Goal: Information Seeking & Learning: Compare options

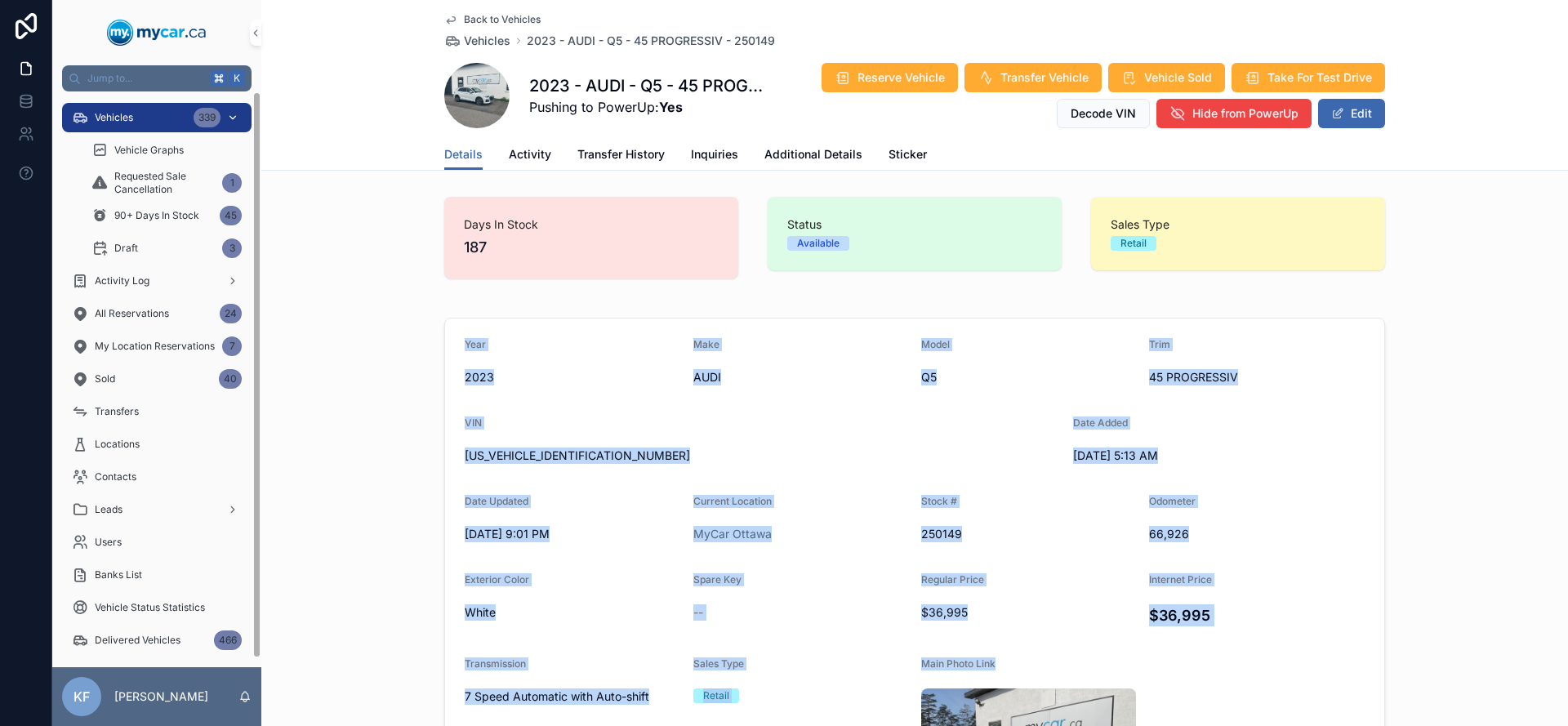
scroll to position [67, 0]
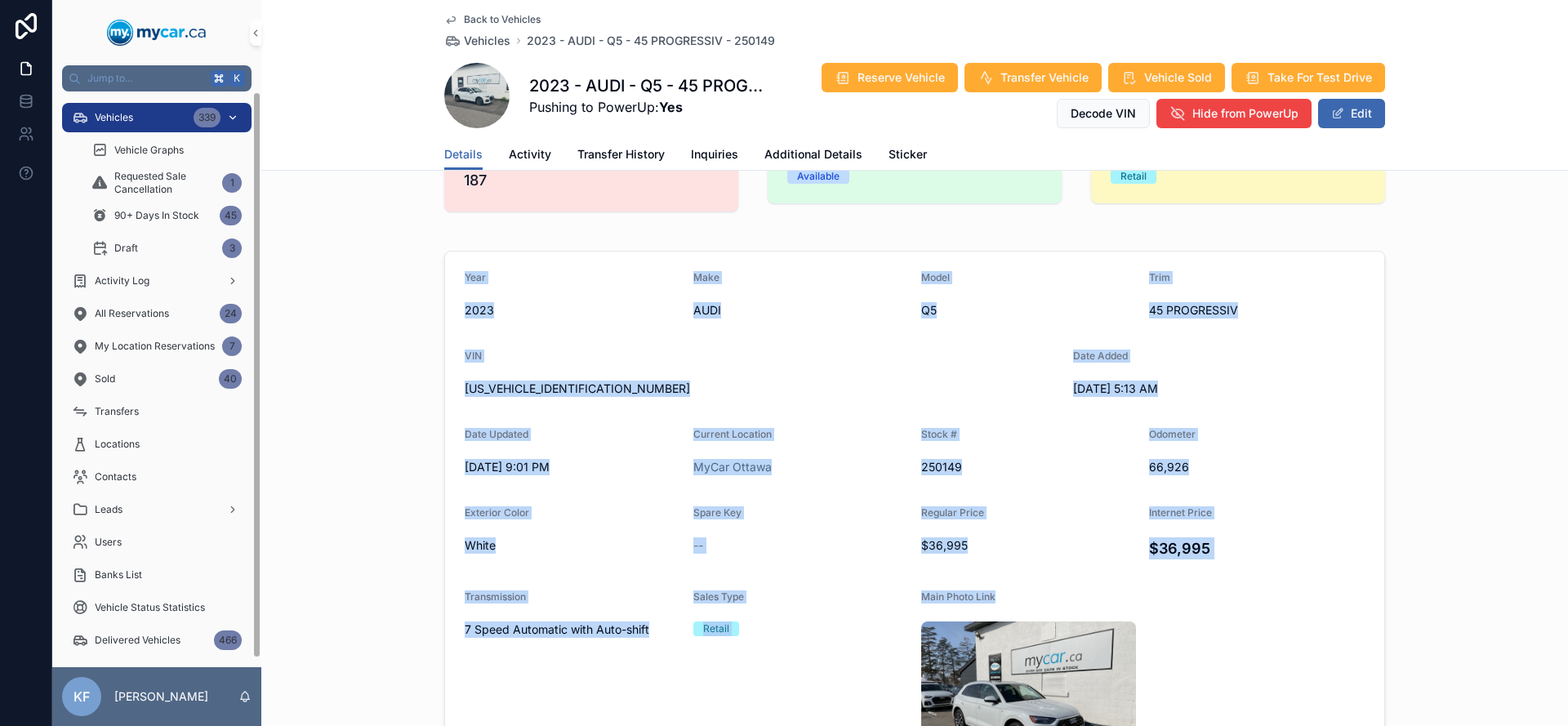
click at [140, 115] on div "Vehicles 339" at bounding box center [156, 118] width 170 height 27
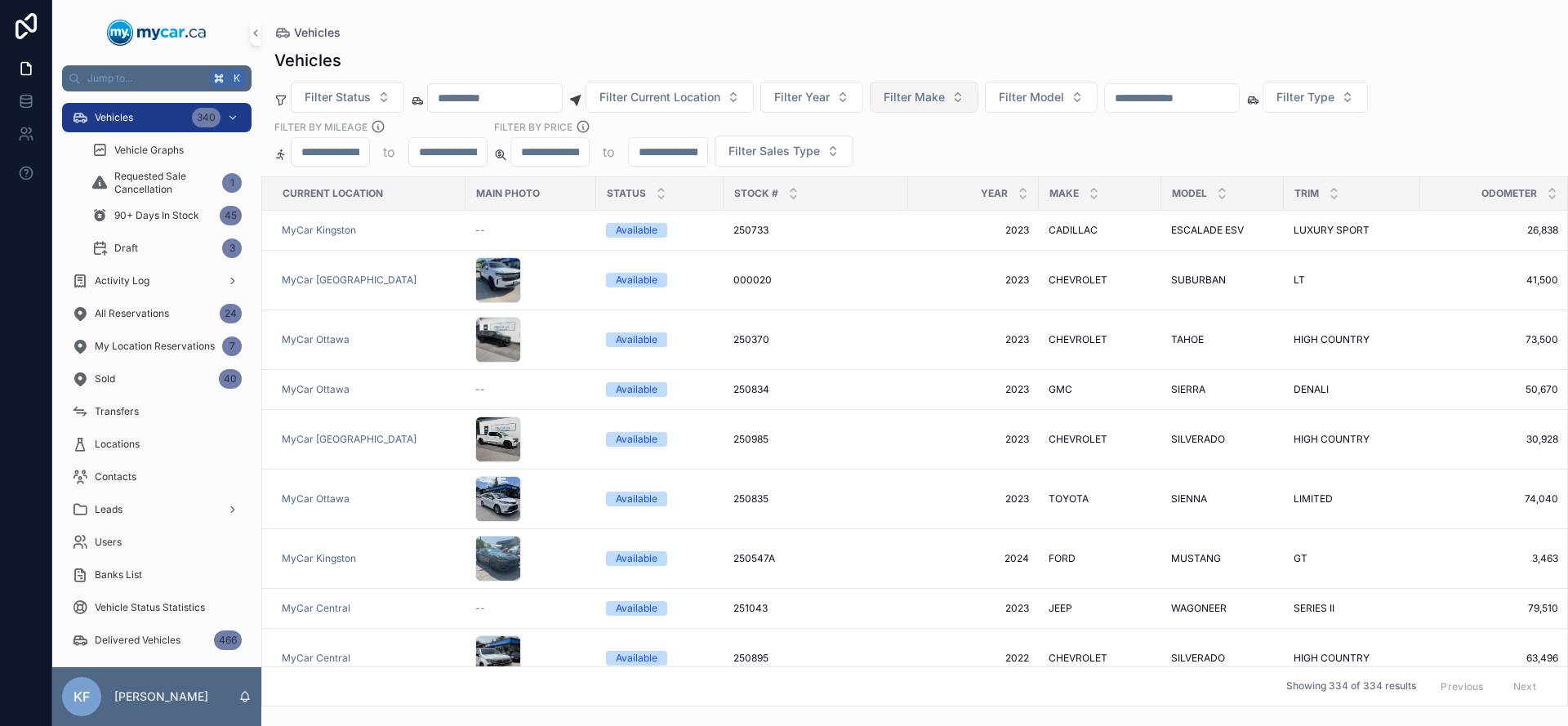
click at [945, 92] on span "Filter Make" at bounding box center [914, 97] width 62 height 16
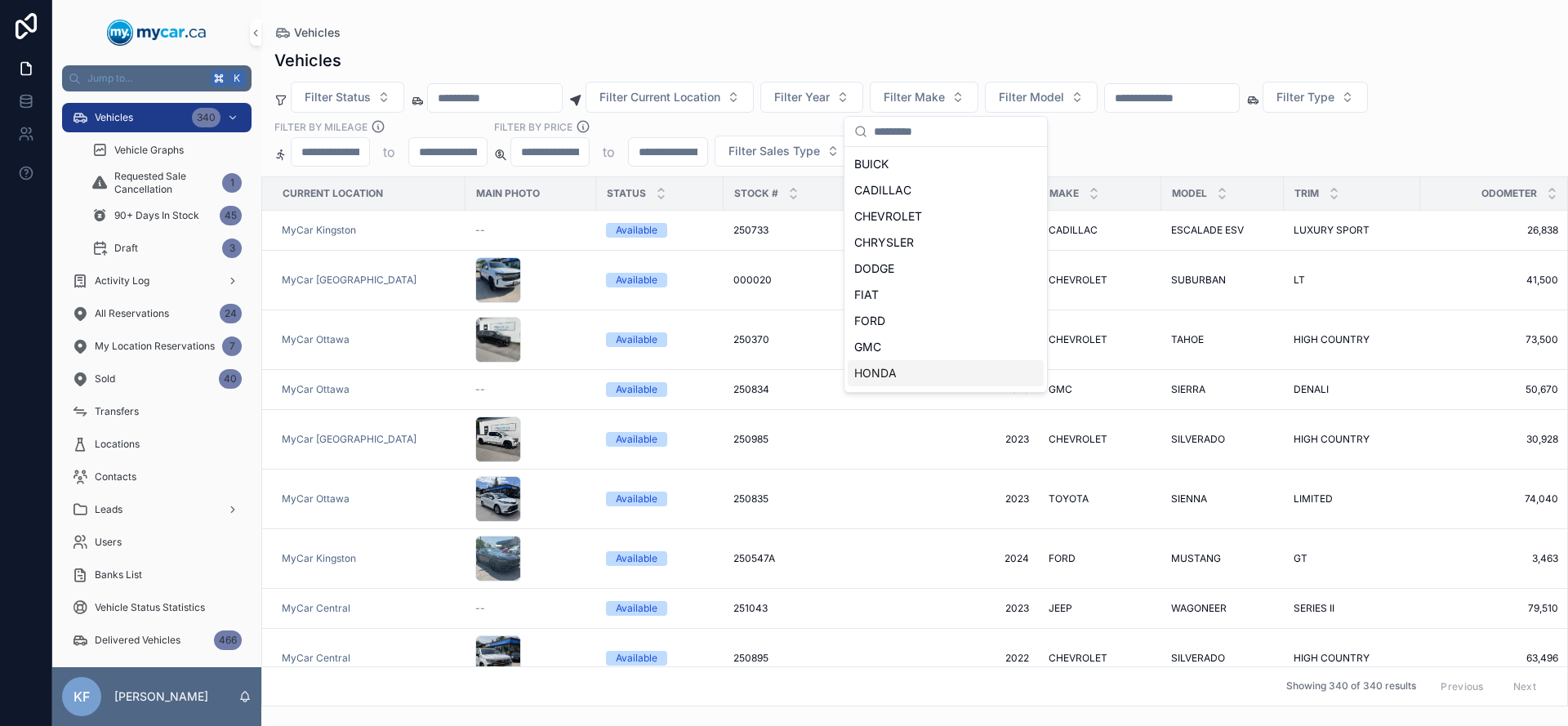
click at [901, 363] on div "HONDA" at bounding box center [945, 373] width 196 height 27
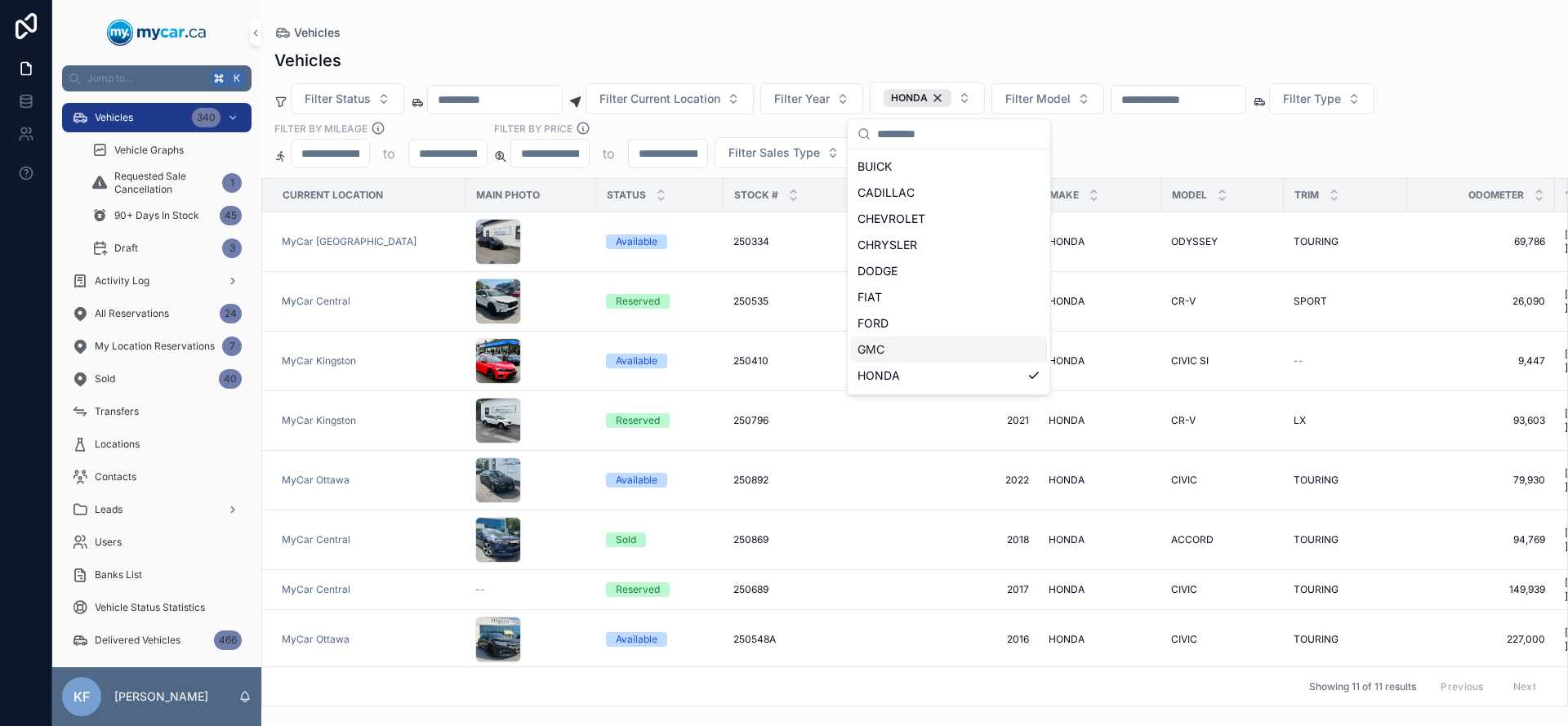
click at [1175, 53] on div "Vehicles" at bounding box center [915, 61] width 1281 height 23
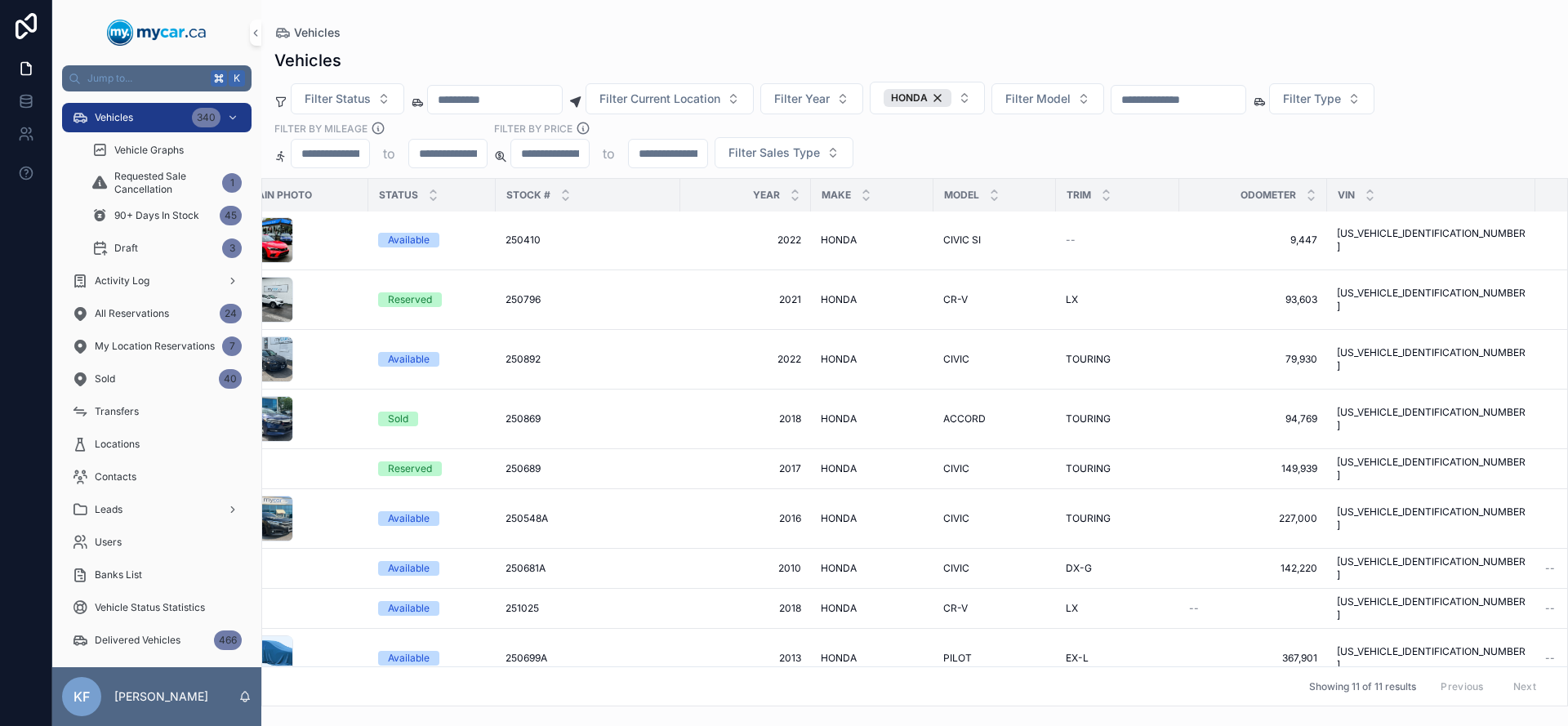
scroll to position [121, 0]
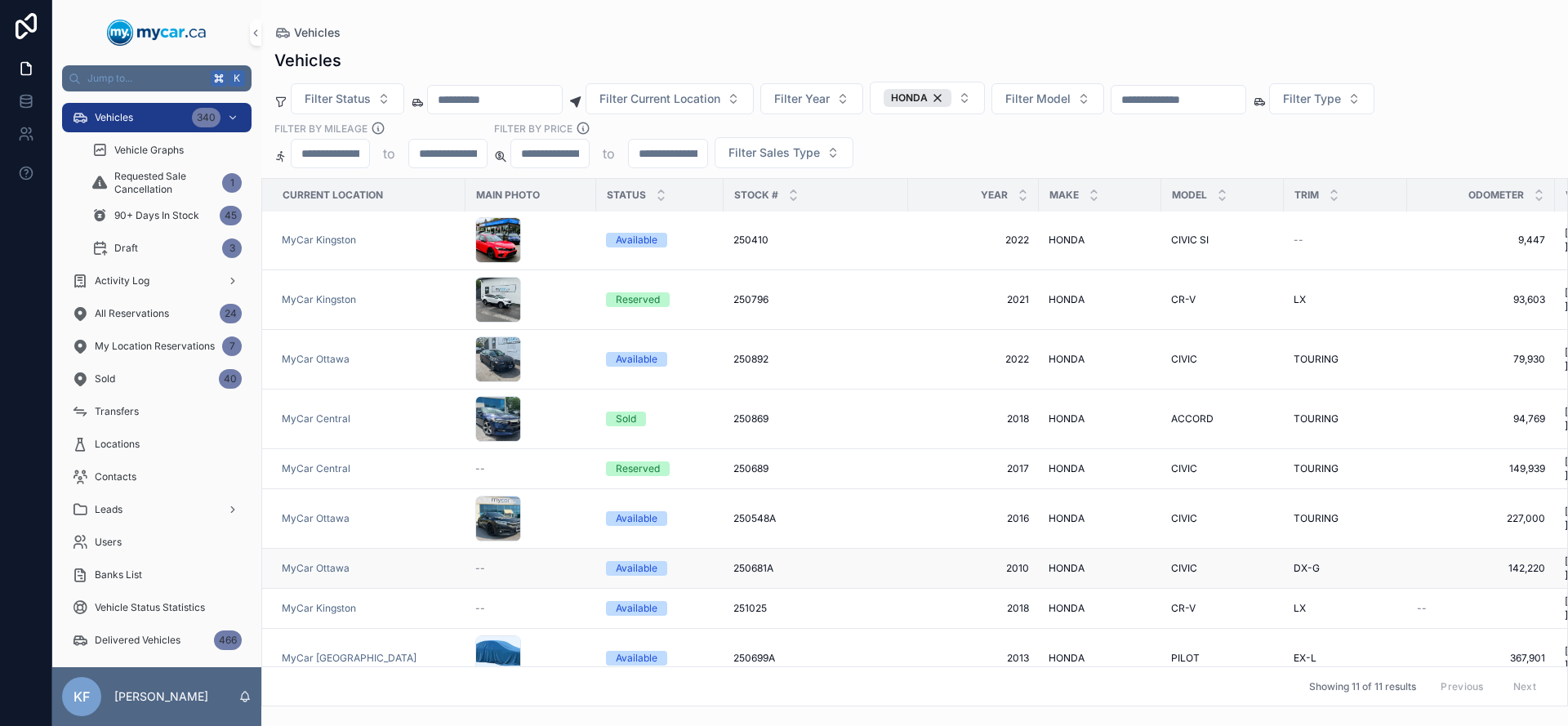
click at [625, 561] on div "Available" at bounding box center [637, 569] width 42 height 15
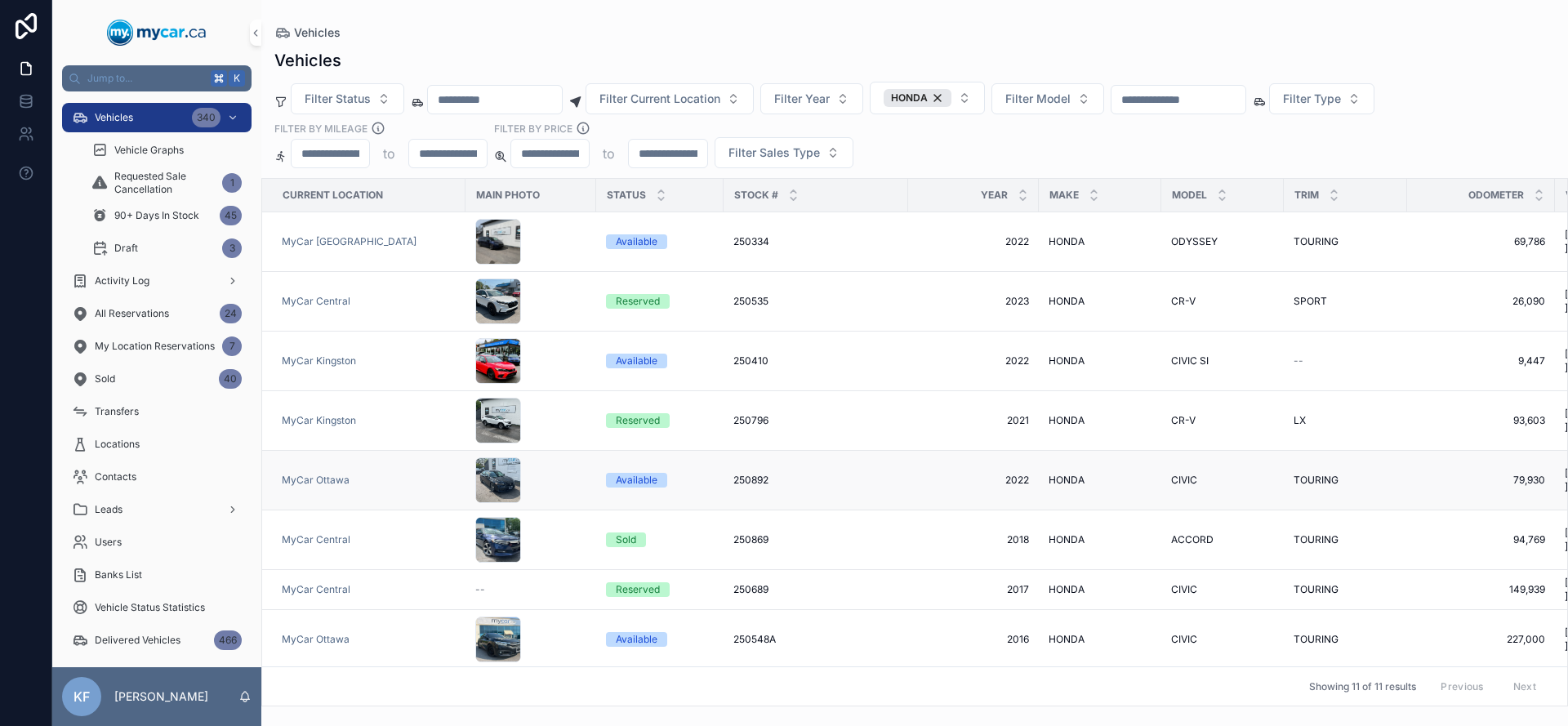
scroll to position [121, 0]
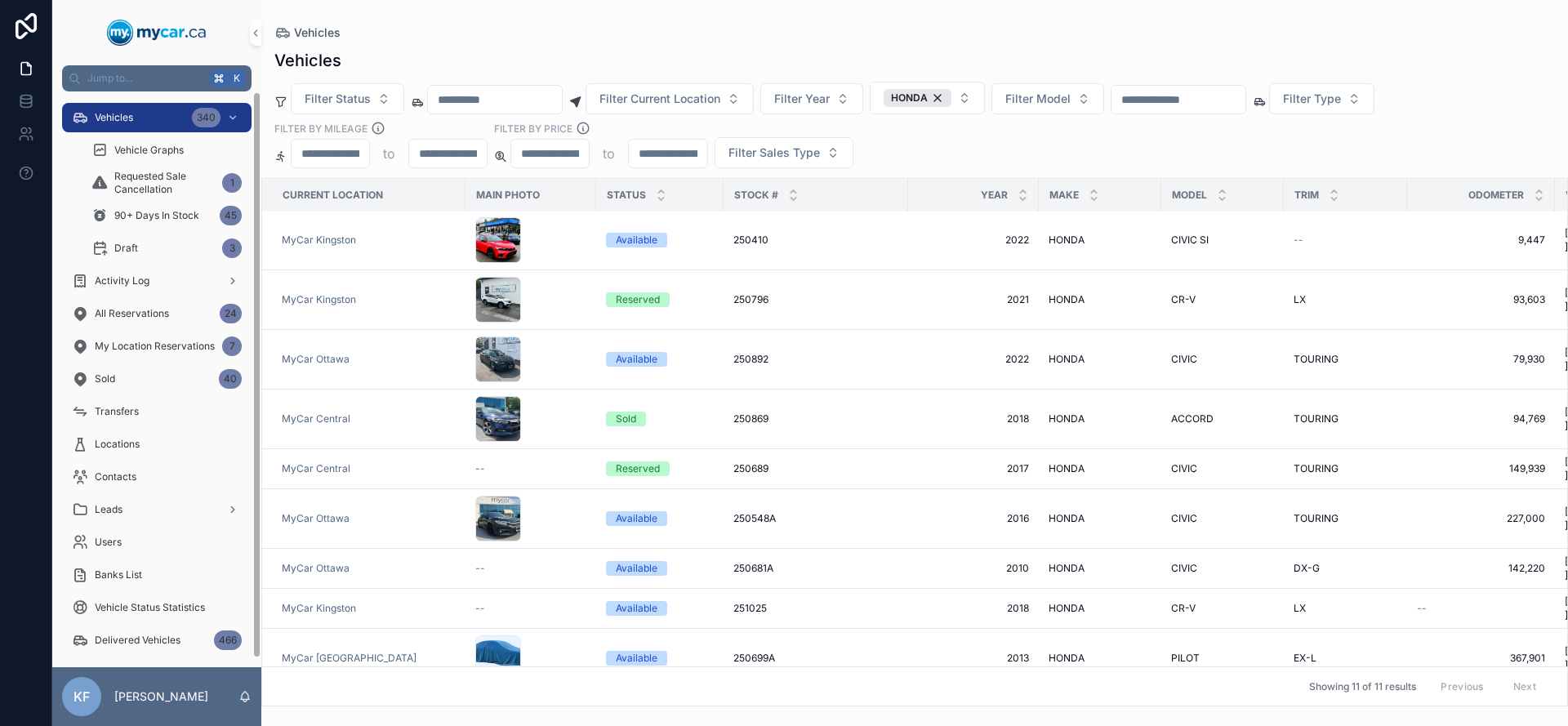
drag, startPoint x: 138, startPoint y: 118, endPoint x: 217, endPoint y: 15, distance: 129.8
click at [139, 118] on div "Vehicles 340" at bounding box center [156, 118] width 170 height 27
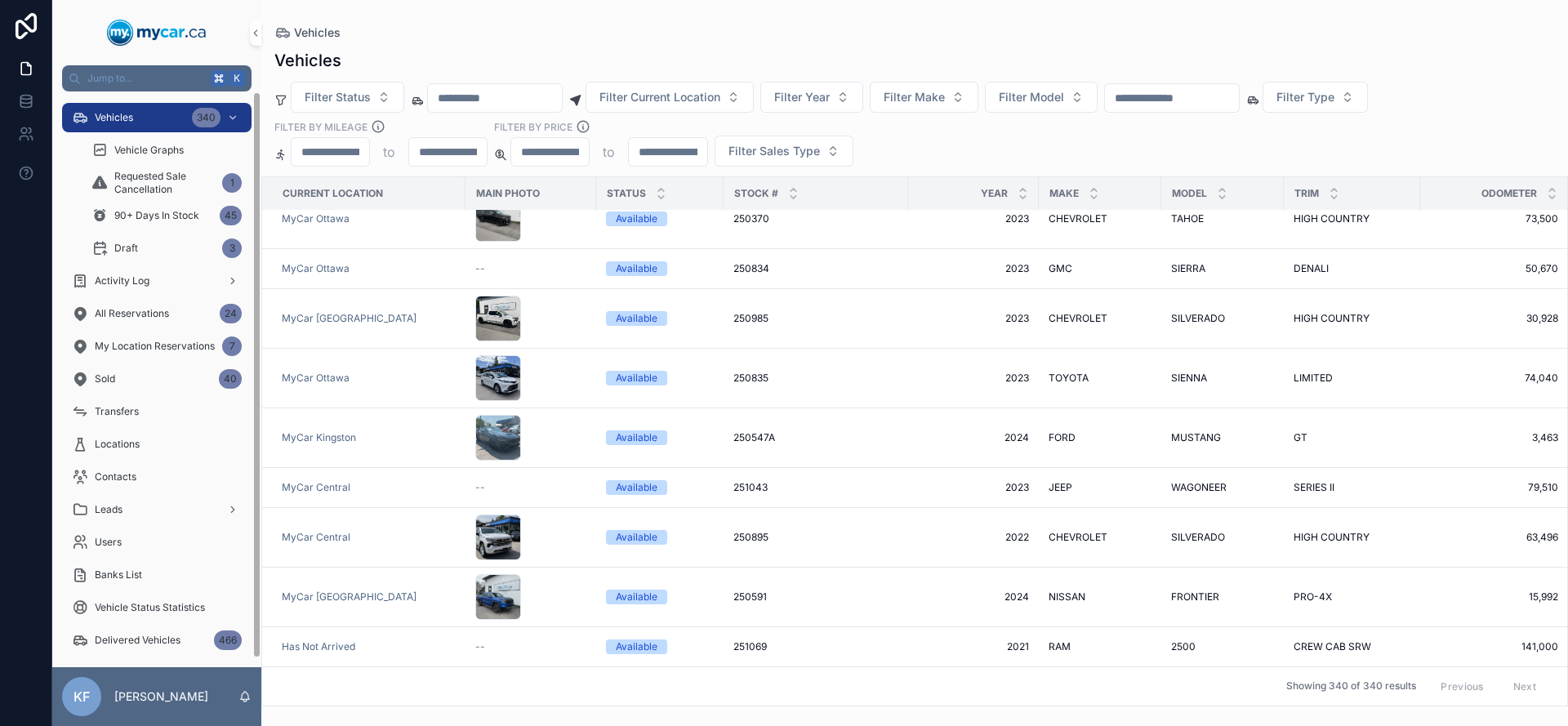
scroll to position [90, 0]
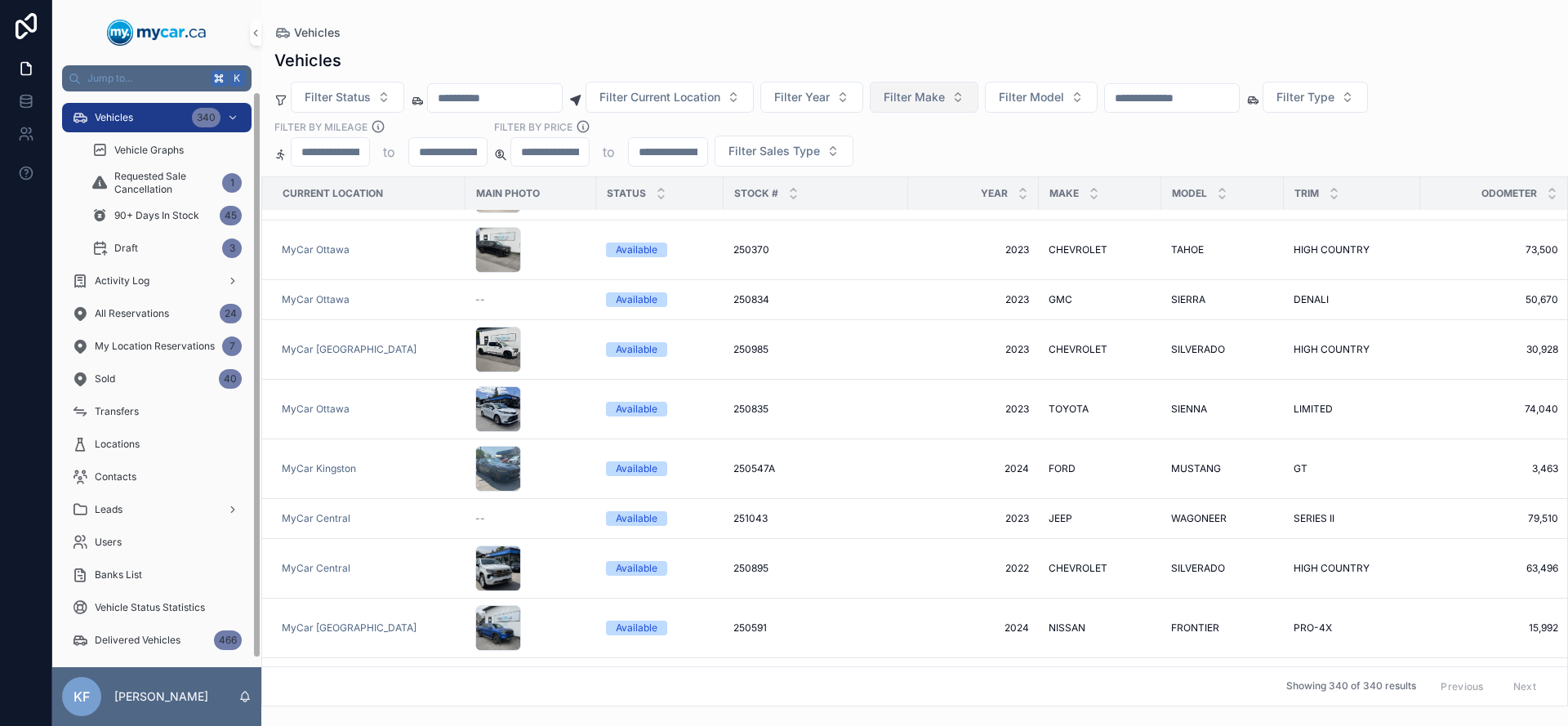
click at [934, 100] on span "Filter Make" at bounding box center [914, 97] width 62 height 16
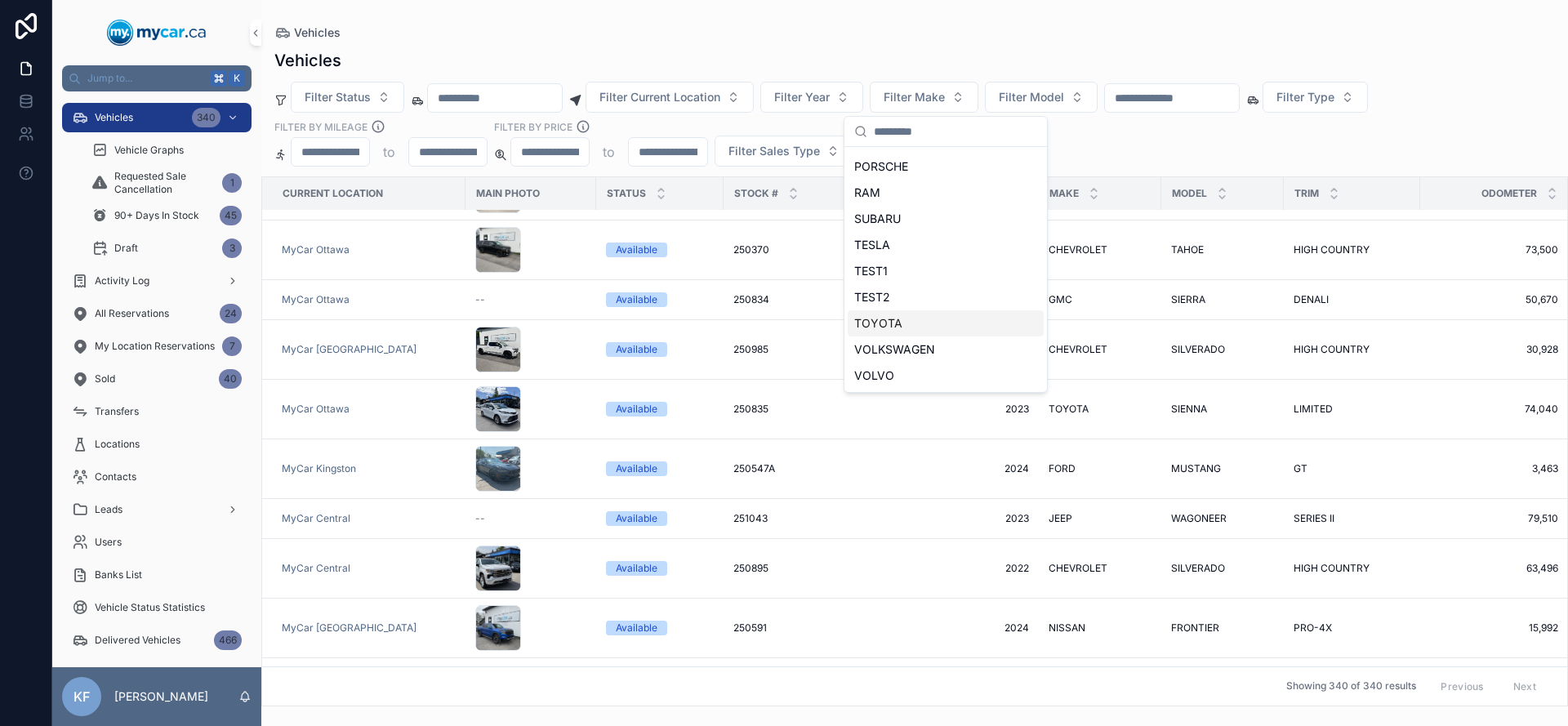
click at [901, 322] on div "TOYOTA" at bounding box center [945, 323] width 196 height 27
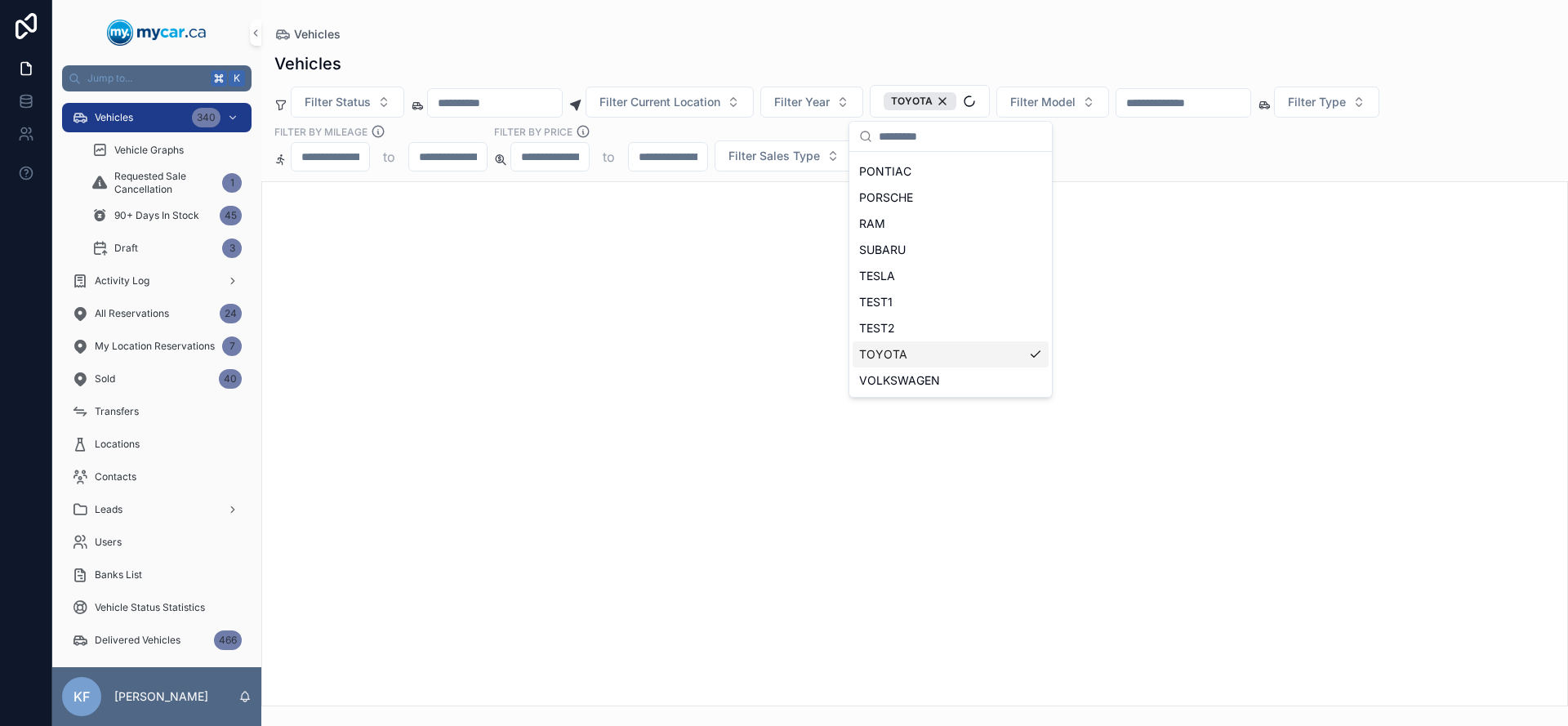
scroll to position [754, 0]
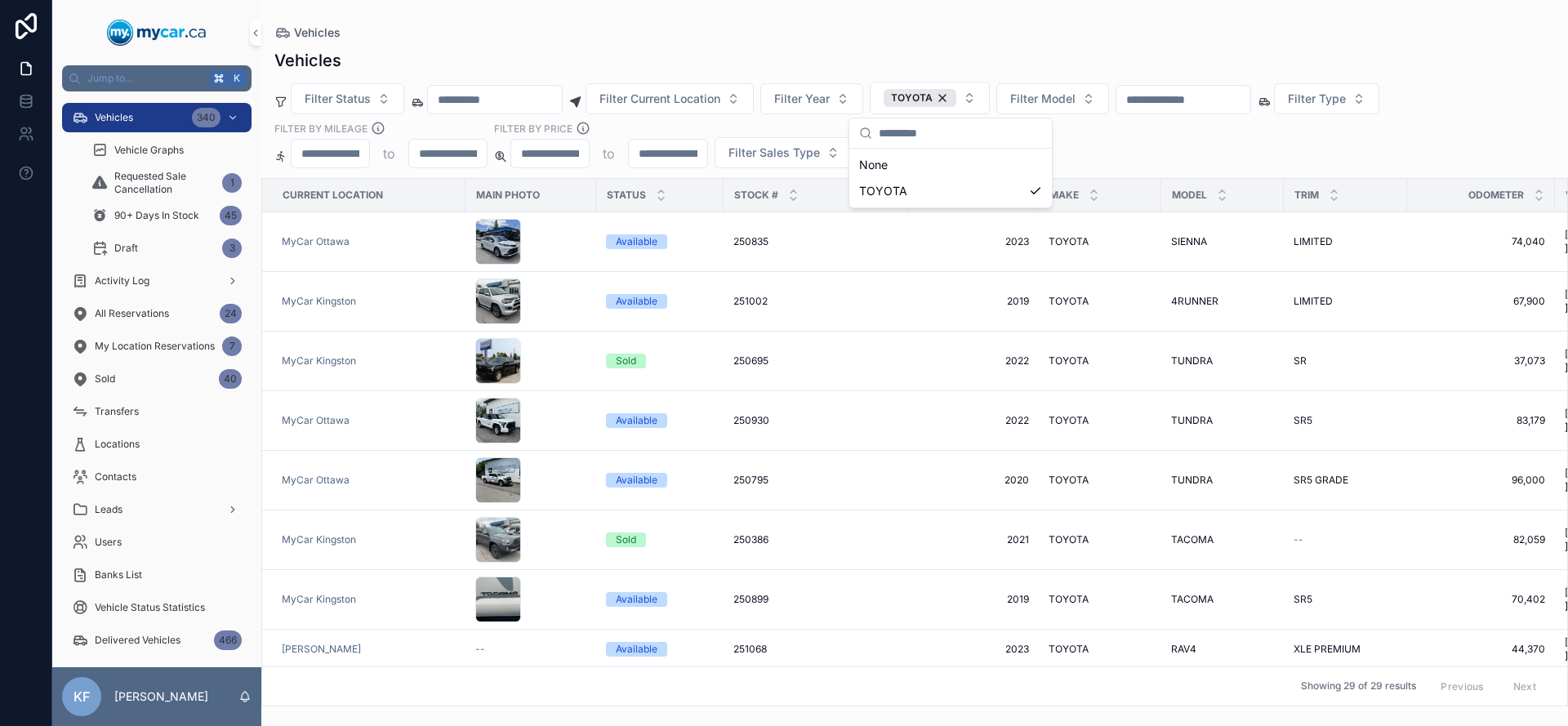
click at [1089, 41] on div "Vehicles Filter Status Filter Current Location Filter Year TOYOTA Filter Model …" at bounding box center [915, 372] width 1307 height 667
click at [526, 41] on div "Vehicles Filter Status Filter Current Location Filter Year TOYOTA Filter Model …" at bounding box center [915, 372] width 1307 height 667
click at [143, 124] on div "Vehicles 340" at bounding box center [156, 118] width 170 height 27
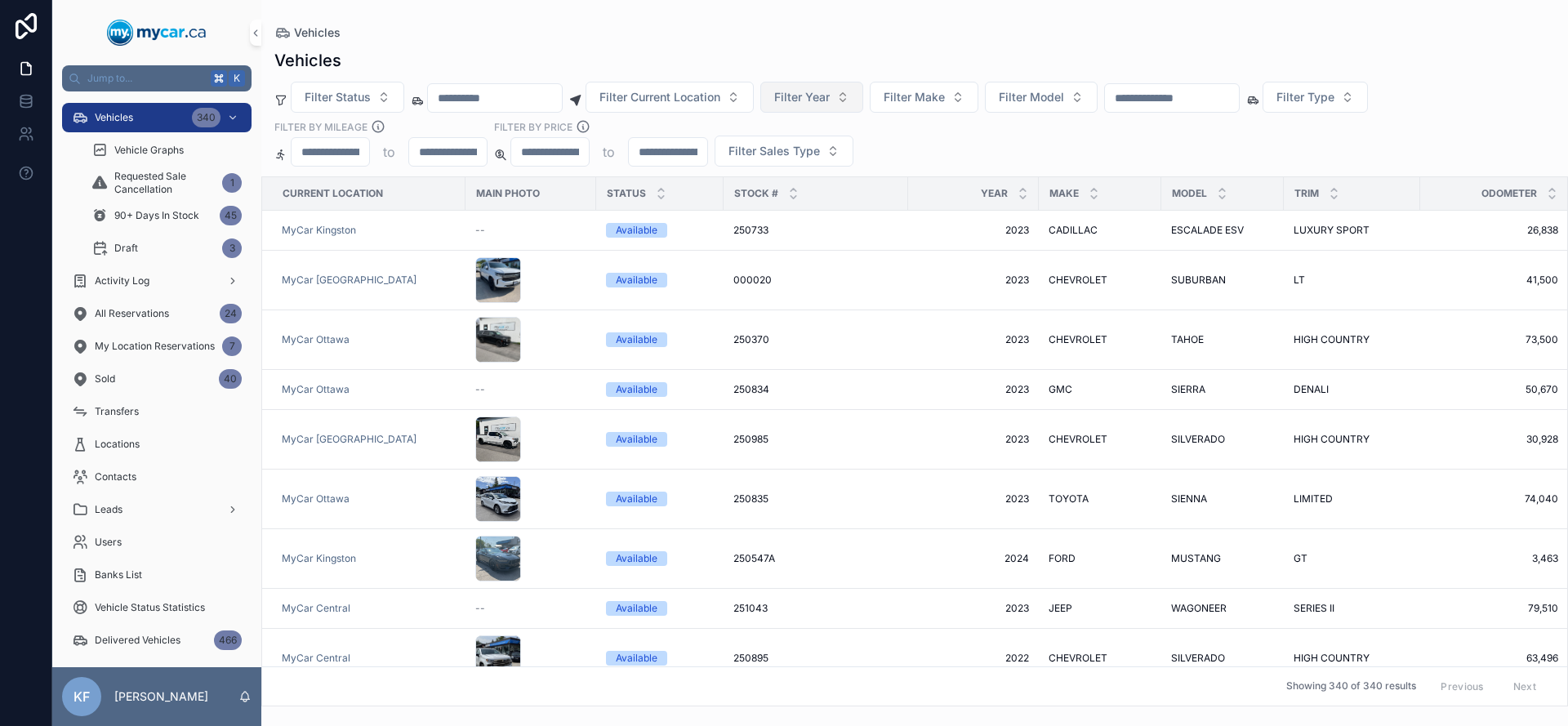
click at [830, 99] on span "Filter Year" at bounding box center [802, 97] width 56 height 16
click at [945, 100] on span "Filter Make" at bounding box center [914, 97] width 62 height 16
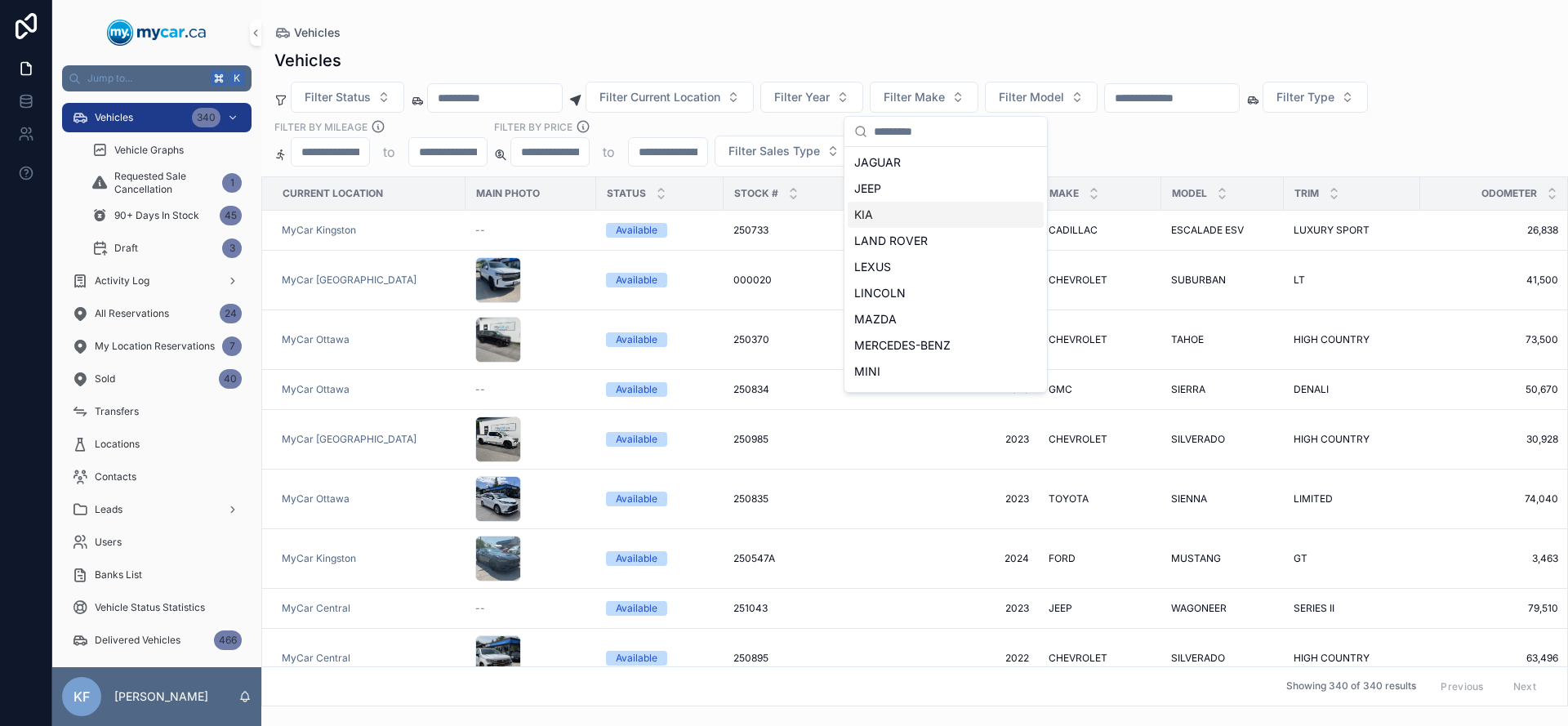
scroll to position [729, 0]
click at [917, 321] on div "TOYOTA" at bounding box center [945, 323] width 196 height 27
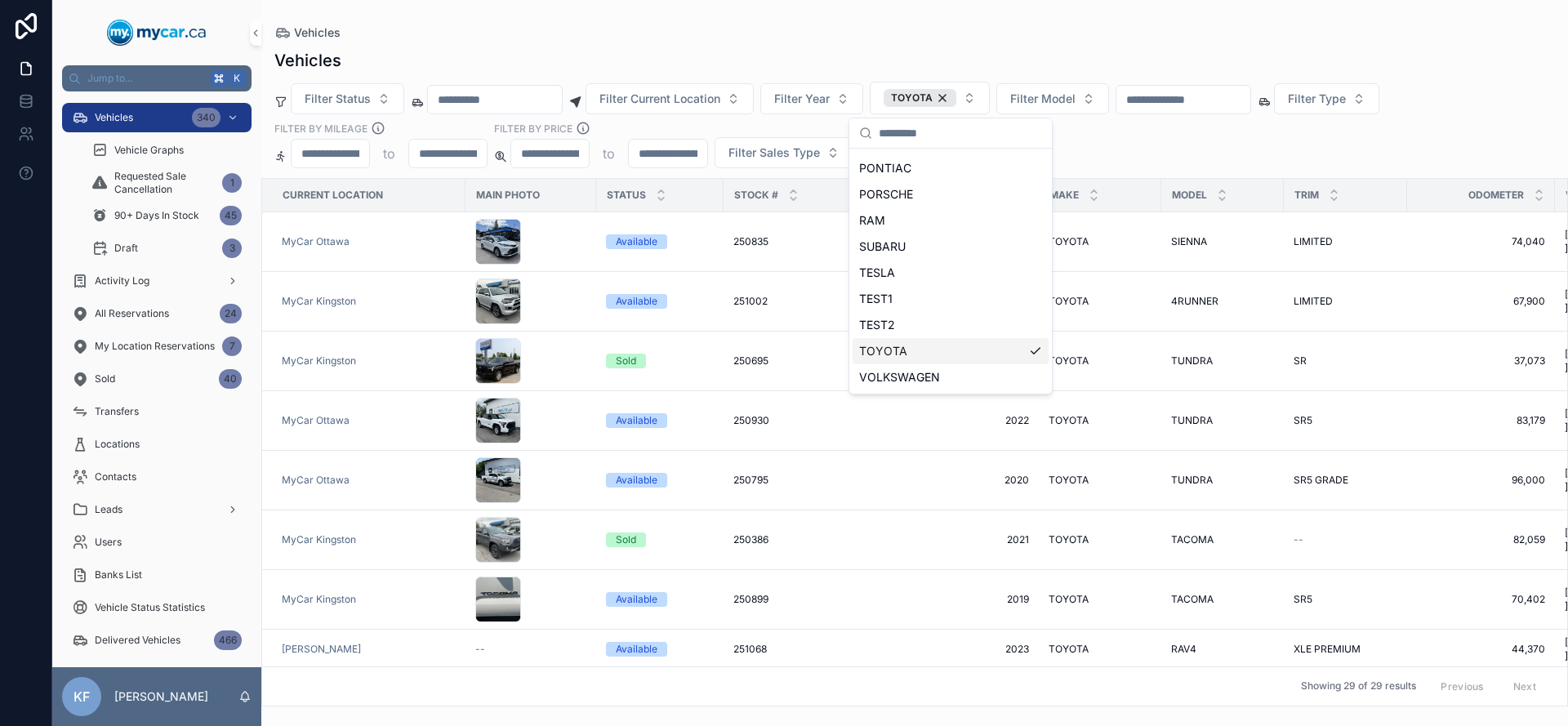
scroll to position [754, 0]
click at [1249, 131] on div "Filter Status Filter Current Location Filter Year TOYOTA Filter Model Filter Ty…" at bounding box center [915, 124] width 1307 height 86
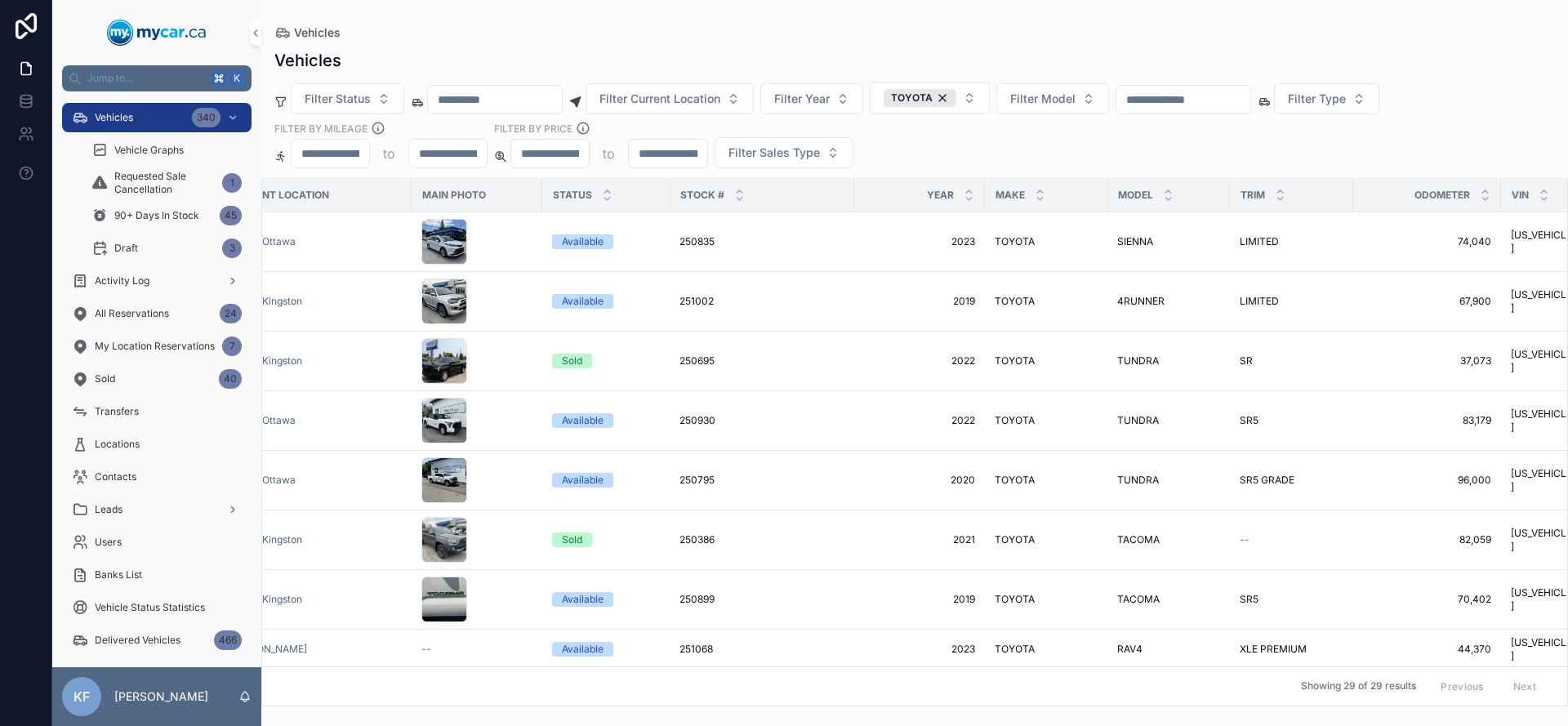
scroll to position [0, 0]
